Goal: Transaction & Acquisition: Subscribe to service/newsletter

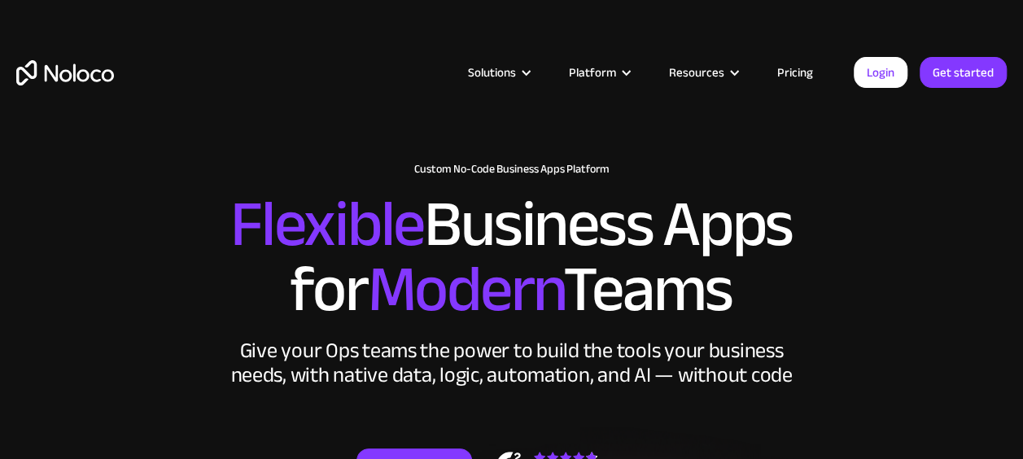
click at [812, 72] on link "Pricing" at bounding box center [795, 72] width 76 height 21
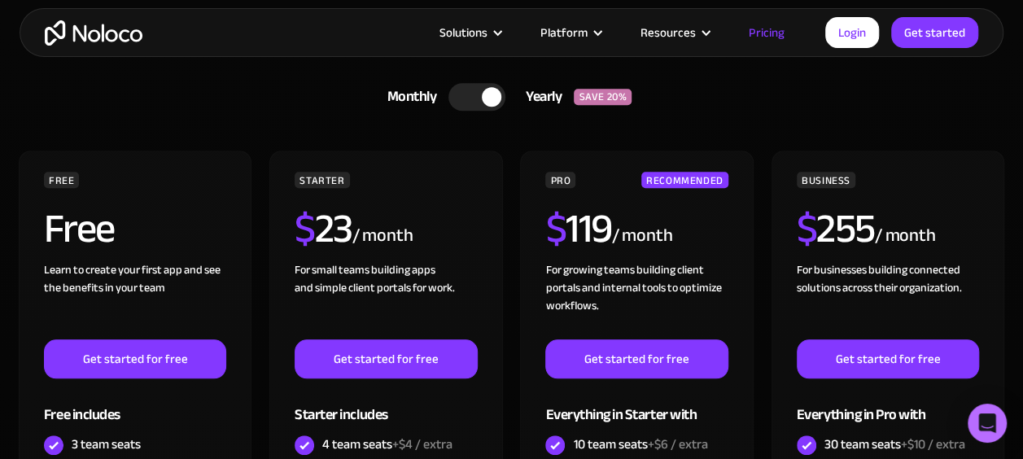
scroll to position [407, 0]
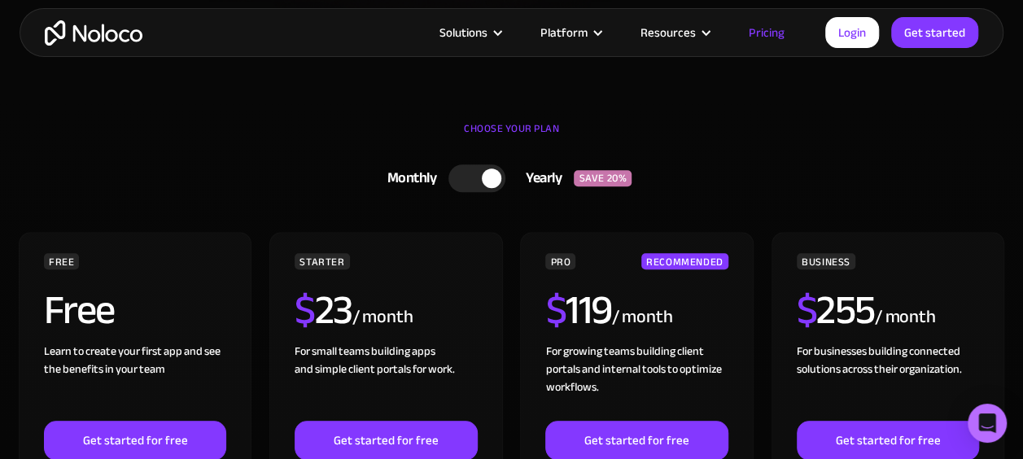
click at [493, 174] on div at bounding box center [492, 178] width 20 height 20
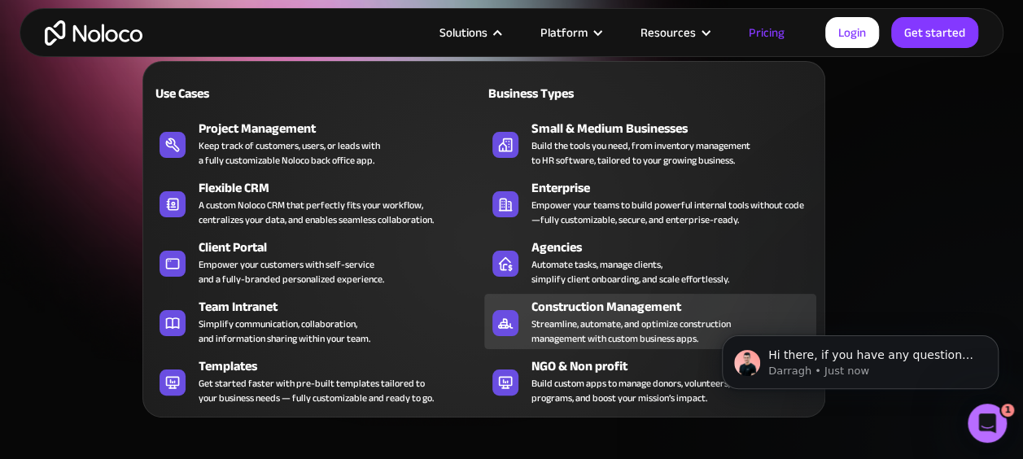
scroll to position [0, 0]
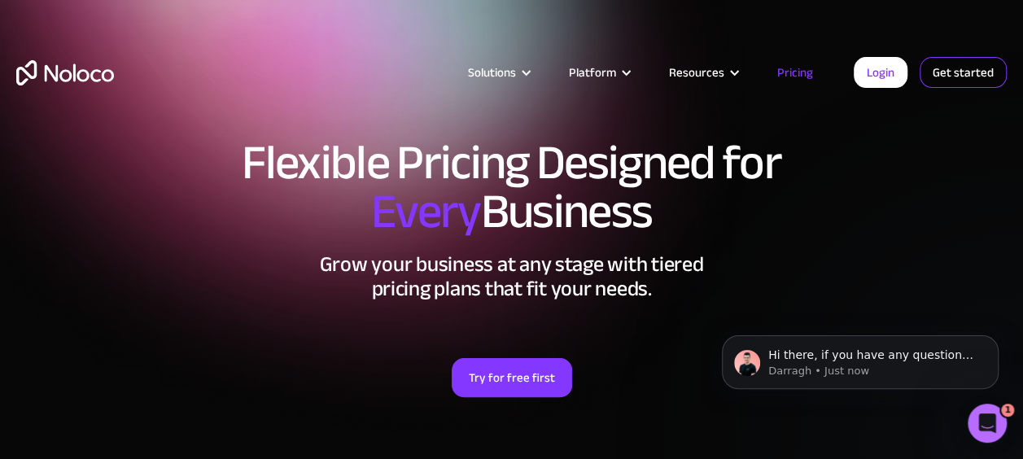
click at [0, 0] on link "Get started" at bounding box center [0, 0] width 0 height 0
click at [992, 335] on button "Dismiss notification" at bounding box center [993, 339] width 21 height 21
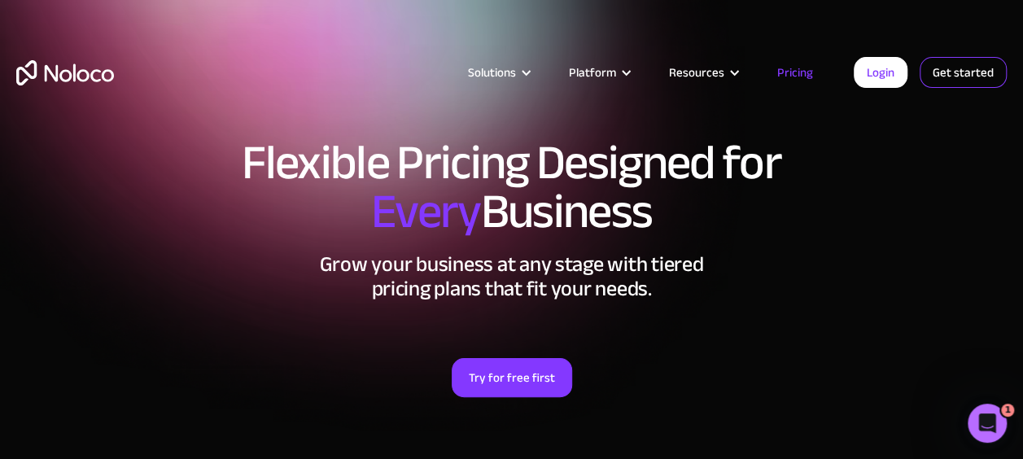
click at [953, 72] on link "Get started" at bounding box center [962, 72] width 87 height 31
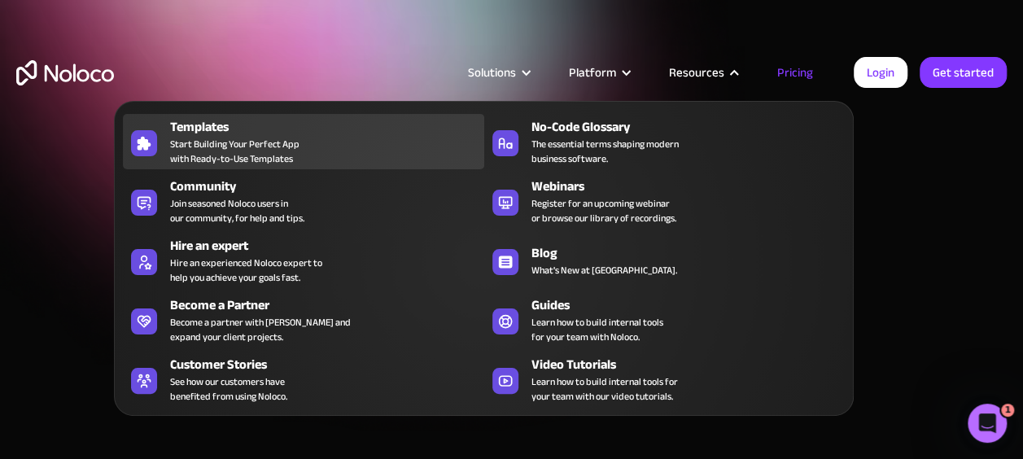
click at [249, 142] on span "Start Building Your Perfect App with Ready-to-Use Templates" at bounding box center [234, 151] width 129 height 29
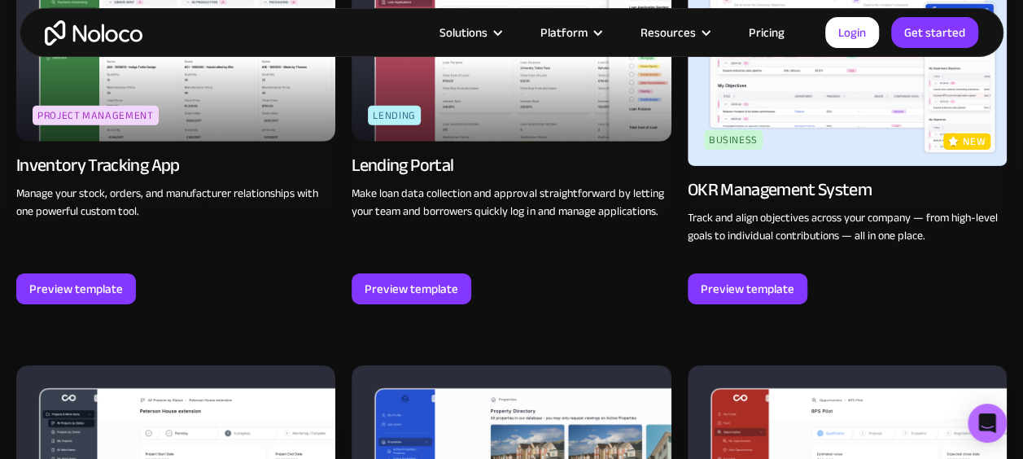
scroll to position [2684, 0]
